Goal: Complete application form

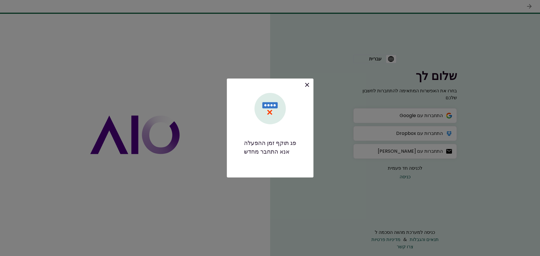
click at [281, 155] on div "אנא התחבר מחדש" at bounding box center [270, 151] width 52 height 9
click at [306, 84] on icon at bounding box center [307, 85] width 4 height 4
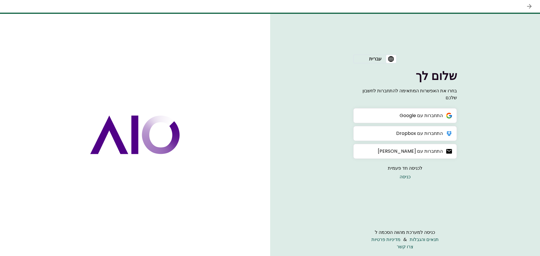
click at [529, 6] on icon "back" at bounding box center [530, 6] width 5 height 5
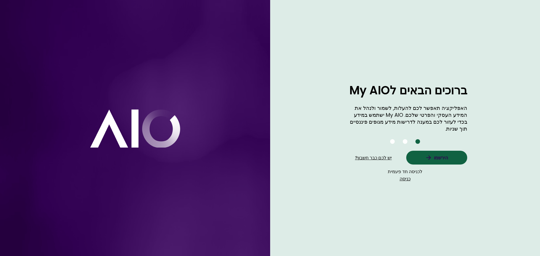
click at [404, 175] on button "כניסה" at bounding box center [405, 178] width 35 height 7
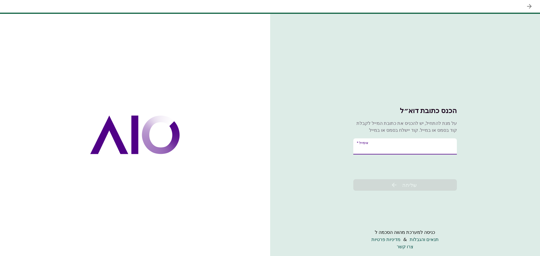
type input "**********"
click at [403, 184] on span "שליחה" at bounding box center [410, 185] width 15 height 8
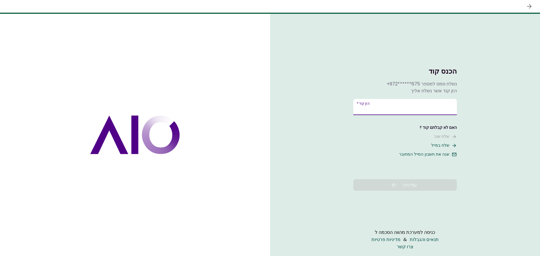
click at [384, 109] on input "**********" at bounding box center [406, 107] width 104 height 16
type input "******"
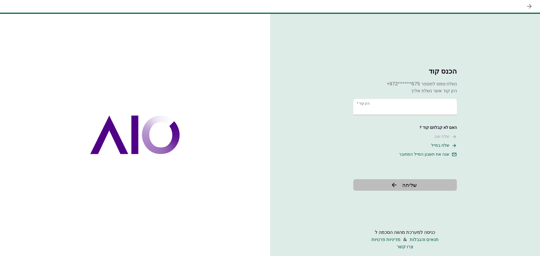
click at [407, 183] on span "שליחה" at bounding box center [410, 185] width 15 height 8
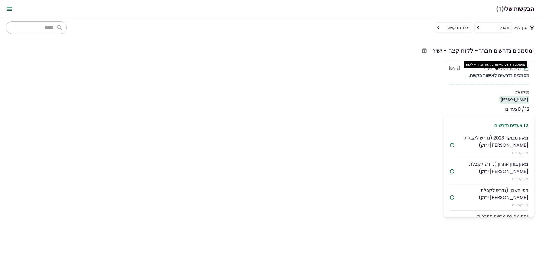
click at [483, 78] on div "מסמכים נדרשים לאישור בקשת..." at bounding box center [498, 75] width 63 height 7
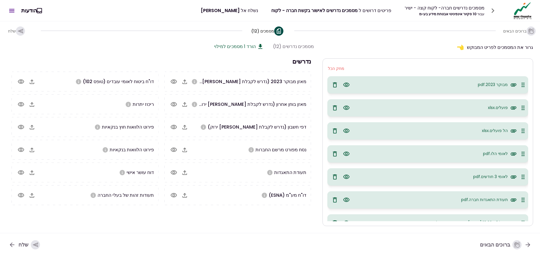
click at [35, 245] on icon "button" at bounding box center [35, 245] width 5 height 5
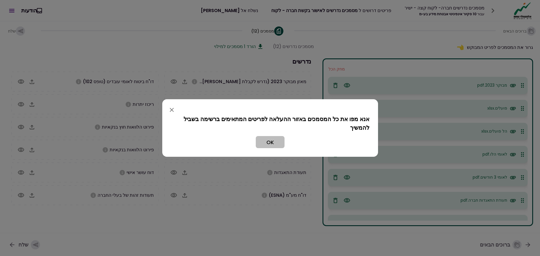
click at [272, 141] on button "OK" at bounding box center [270, 142] width 29 height 12
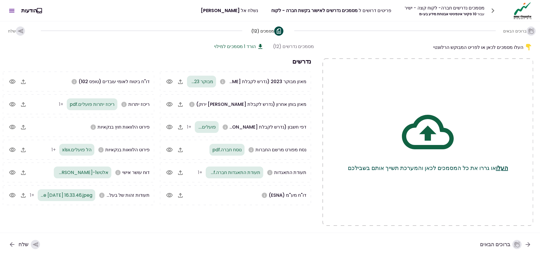
click at [32, 244] on div "button" at bounding box center [35, 244] width 9 height 9
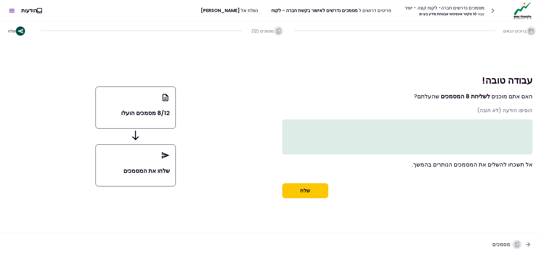
click at [505, 124] on textarea at bounding box center [407, 136] width 251 height 35
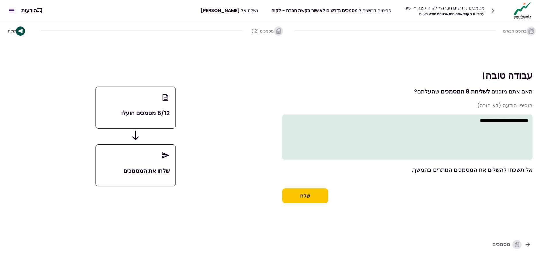
type textarea "**********"
click at [312, 195] on button "שלח" at bounding box center [305, 196] width 46 height 15
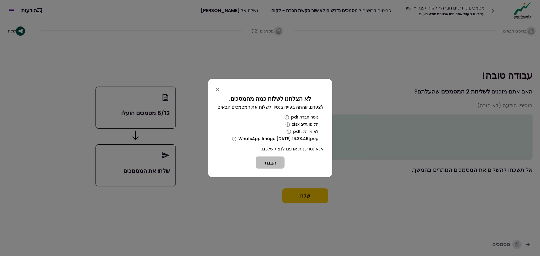
click at [271, 164] on button "הבנתי" at bounding box center [270, 163] width 29 height 12
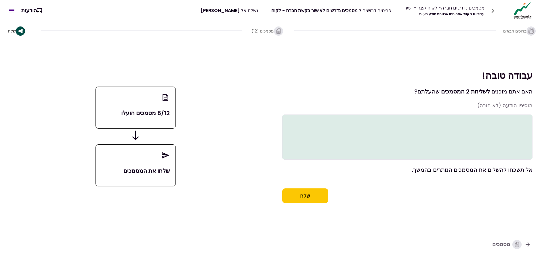
drag, startPoint x: 150, startPoint y: 111, endPoint x: 166, endPoint y: 122, distance: 19.8
click at [150, 111] on p "8/12 מסמכים הועלו" at bounding box center [136, 113] width 68 height 9
click at [304, 196] on button "שלח" at bounding box center [305, 196] width 46 height 15
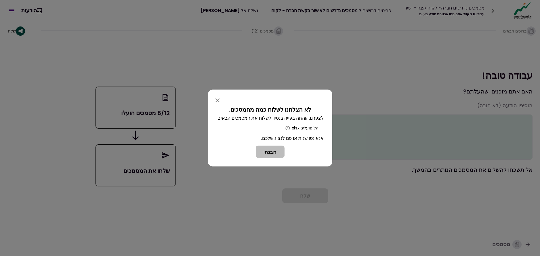
click at [274, 153] on button "הבנתי" at bounding box center [270, 152] width 29 height 12
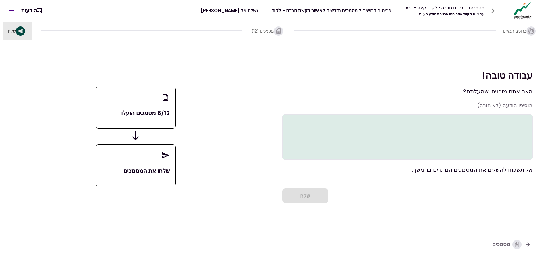
click at [20, 30] on icon "button" at bounding box center [20, 31] width 5 height 5
click at [242, 159] on div "8/12 מסמכים הועלו שלחו את המסמכים" at bounding box center [135, 136] width 257 height 183
